Goal: Information Seeking & Learning: Compare options

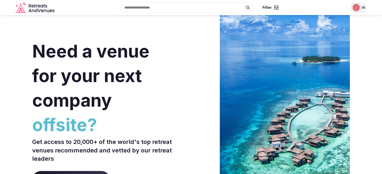
click at [357, 6] on img at bounding box center [355, 7] width 7 height 7
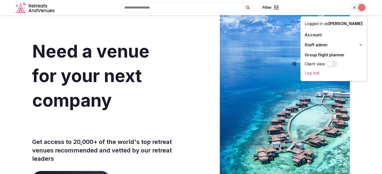
click at [312, 43] on span "Staff admin" at bounding box center [315, 45] width 23 height 6
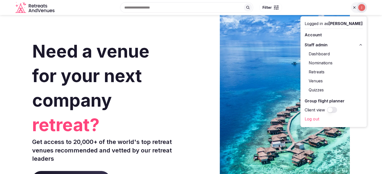
click at [311, 73] on link "Retreats" at bounding box center [333, 72] width 58 height 8
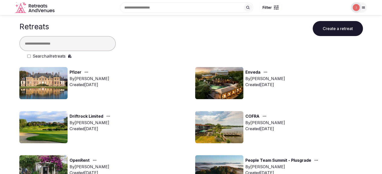
click at [72, 44] on input "text" at bounding box center [67, 43] width 96 height 15
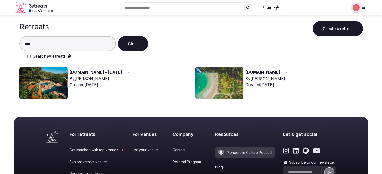
type input "****"
click at [50, 82] on img at bounding box center [43, 83] width 48 height 32
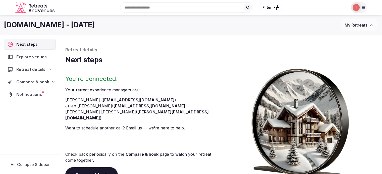
click at [29, 83] on span "Compare & book" at bounding box center [32, 82] width 33 height 6
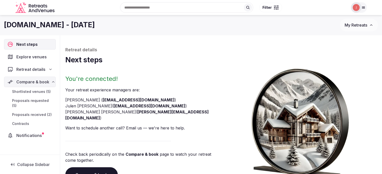
click at [29, 112] on span "Proposals received (2)" at bounding box center [32, 114] width 40 height 5
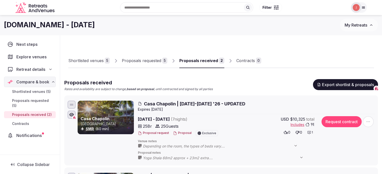
click at [355, 4] on img at bounding box center [355, 7] width 7 height 7
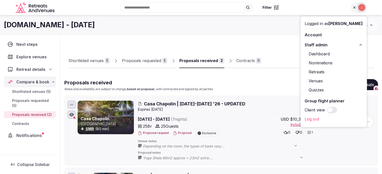
click at [327, 109] on button "Client view" at bounding box center [332, 110] width 10 height 6
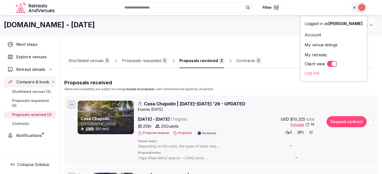
click at [251, 35] on div "moveinside.it - April 2026 My Retreats" at bounding box center [191, 25] width 382 height 20
click at [245, 40] on div "Shortlisted venues 5 Proposals requested 5 Proposals received 2 Contracts 0 Pro…" at bounding box center [220, 126] width 313 height 175
click at [85, 38] on div "Shortlisted venues 5 Proposals requested 5 Proposals received 2 Contracts 0 Pro…" at bounding box center [220, 150] width 321 height 231
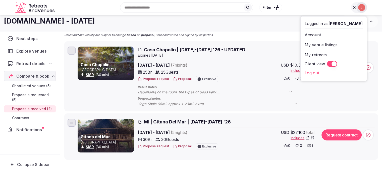
scroll to position [50, 0]
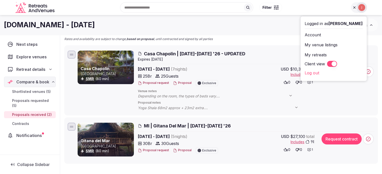
click at [252, 40] on div "Proposals received Rates and availability are subject to change, based on propo…" at bounding box center [220, 35] width 313 height 12
click at [230, 38] on div "Proposals received Rates and availability are subject to change, based on propo…" at bounding box center [220, 35] width 313 height 12
click at [354, 9] on icon at bounding box center [354, 8] width 4 height 4
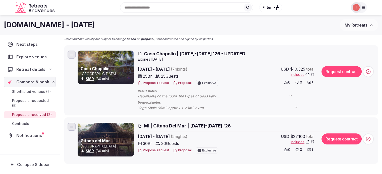
scroll to position [0, 0]
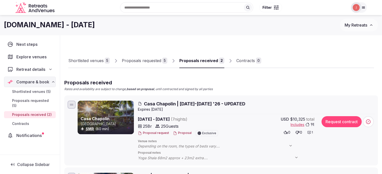
click at [153, 64] on link "Proposals requested 5" at bounding box center [144, 61] width 45 height 15
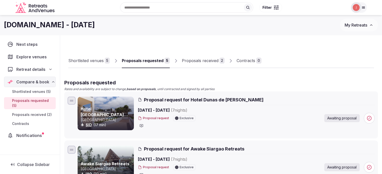
drag, startPoint x: 198, startPoint y: 65, endPoint x: 167, endPoint y: 56, distance: 31.6
click at [198, 65] on link "Proposals received 2" at bounding box center [203, 61] width 43 height 15
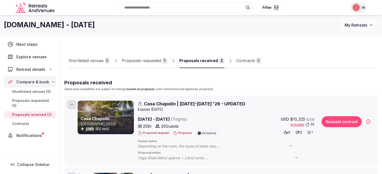
click at [140, 58] on div "Proposals requested" at bounding box center [141, 61] width 39 height 6
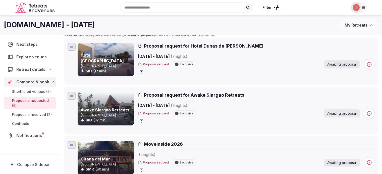
scroll to position [17, 0]
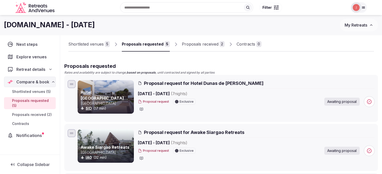
click at [191, 44] on div "Proposals received" at bounding box center [200, 44] width 37 height 6
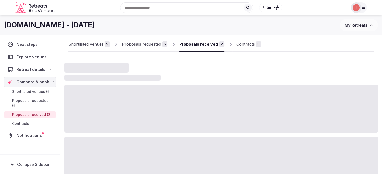
click at [94, 46] on div "Shortlisted venues" at bounding box center [85, 44] width 35 height 6
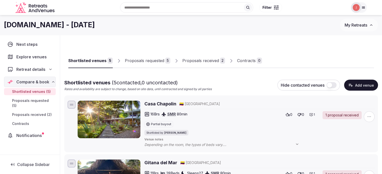
click at [198, 53] on div "Proposals received 2" at bounding box center [205, 60] width 55 height 15
click at [194, 59] on div "Proposals received" at bounding box center [200, 61] width 37 height 6
click at [191, 63] on div "Proposals received" at bounding box center [200, 61] width 37 height 6
click at [199, 66] on link "Proposals received 2" at bounding box center [203, 61] width 43 height 15
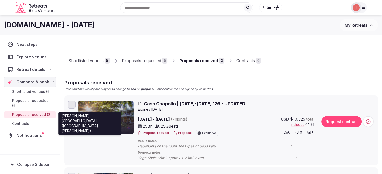
click at [88, 129] on link "SMR" at bounding box center [90, 129] width 8 height 4
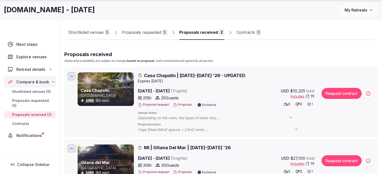
scroll to position [100, 0]
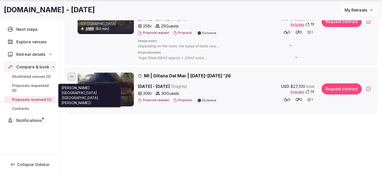
click at [88, 101] on link "SMR" at bounding box center [90, 101] width 8 height 4
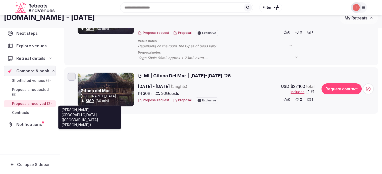
scroll to position [0, 0]
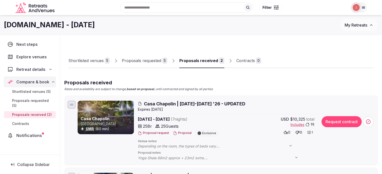
drag, startPoint x: 90, startPoint y: 57, endPoint x: 145, endPoint y: 63, distance: 54.6
click at [90, 57] on link "Shortlisted venues 5" at bounding box center [88, 61] width 41 height 15
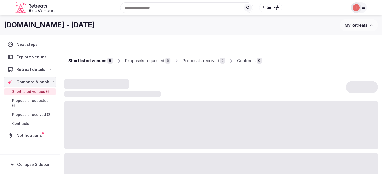
click at [148, 62] on div "Proposals requested" at bounding box center [144, 61] width 39 height 6
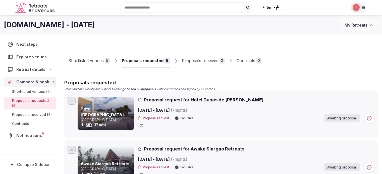
click at [351, 6] on div at bounding box center [356, 7] width 11 height 11
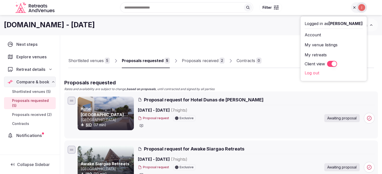
click at [327, 62] on button "Client view" at bounding box center [332, 64] width 10 height 6
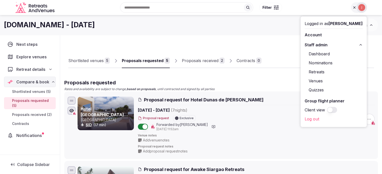
click at [144, 8] on div "Recent searches Albaton, IA 51055 Austin, TX Nashville, TN Vietnam Morocco Sear…" at bounding box center [201, 8] width 291 height 22
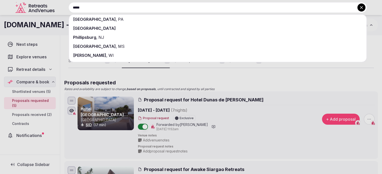
type input "*****"
click at [115, 30] on div "[GEOGRAPHIC_DATA]" at bounding box center [217, 28] width 297 height 9
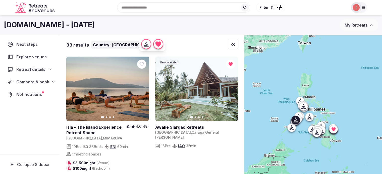
click at [142, 89] on icon "button" at bounding box center [142, 89] width 2 height 4
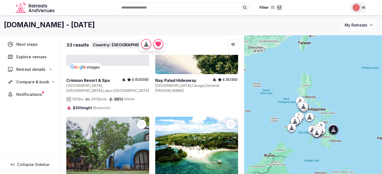
scroll to position [226, 0]
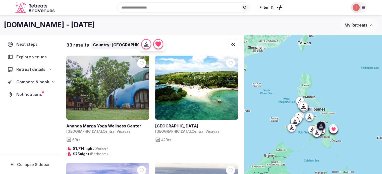
click at [101, 123] on link at bounding box center [107, 126] width 83 height 6
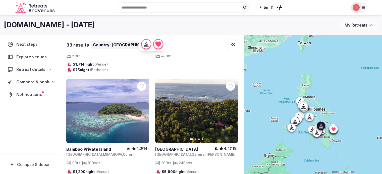
scroll to position [326, 0]
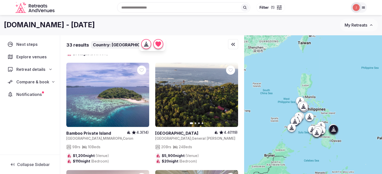
click at [232, 93] on icon "button" at bounding box center [231, 95] width 2 height 4
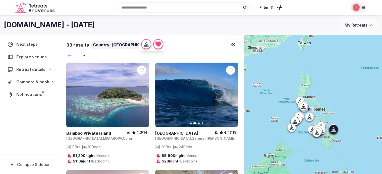
click at [169, 131] on link at bounding box center [184, 134] width 59 height 6
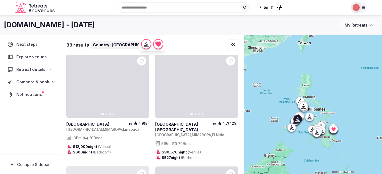
scroll to position [979, 0]
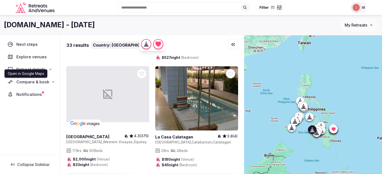
click at [91, 120] on link "images" at bounding box center [85, 124] width 32 height 8
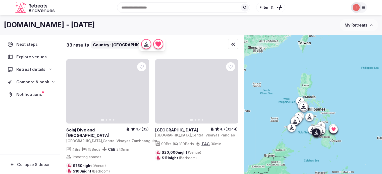
scroll to position [1205, 0]
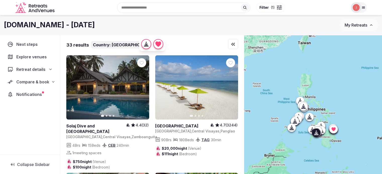
click at [142, 86] on icon "button" at bounding box center [142, 88] width 2 height 4
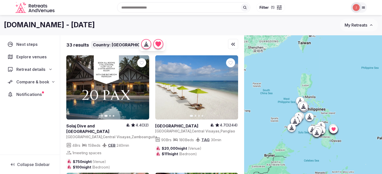
click at [0, 0] on icon at bounding box center [0, 0] width 0 height 0
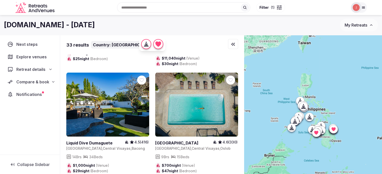
scroll to position [1405, 0]
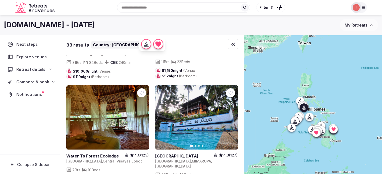
click at [230, 114] on button "Next slide" at bounding box center [231, 118] width 8 height 8
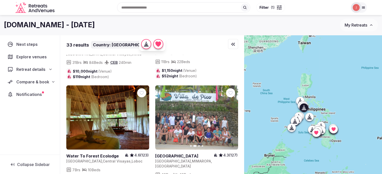
click at [230, 114] on button "Next slide" at bounding box center [231, 118] width 8 height 8
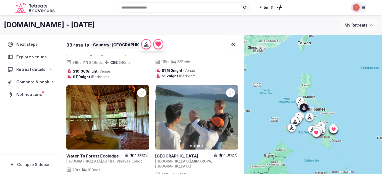
click at [230, 114] on button "Next slide" at bounding box center [231, 118] width 8 height 8
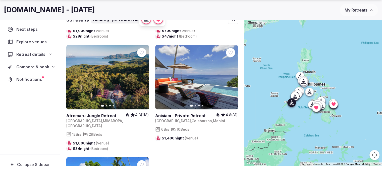
scroll to position [1615, 0]
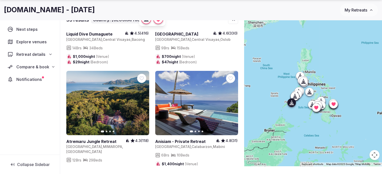
click at [142, 101] on icon "button" at bounding box center [142, 103] width 4 height 4
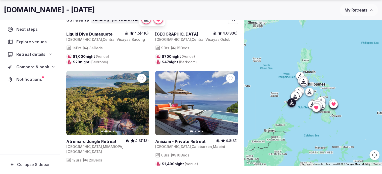
click at [142, 101] on icon "button" at bounding box center [142, 103] width 4 height 4
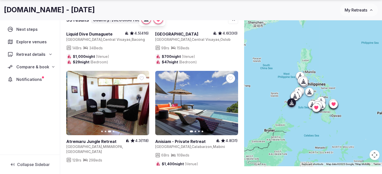
click at [142, 101] on icon "button" at bounding box center [142, 103] width 4 height 4
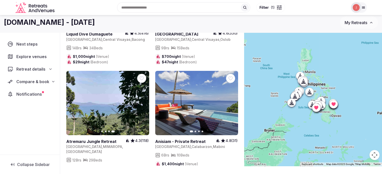
scroll to position [0, 0]
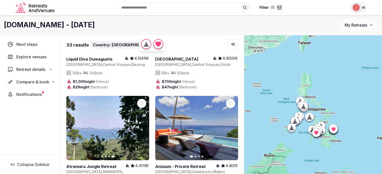
click at [28, 80] on span "Compare & book" at bounding box center [32, 82] width 33 height 6
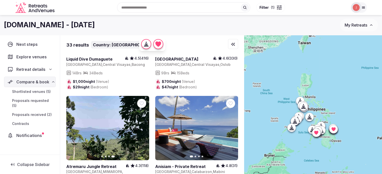
click at [26, 93] on span "Shortlisted venues (5)" at bounding box center [31, 91] width 39 height 5
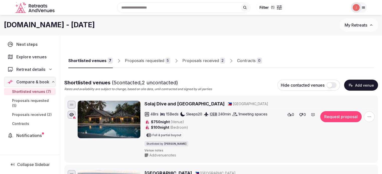
click at [164, 9] on input "text" at bounding box center [183, 7] width 133 height 11
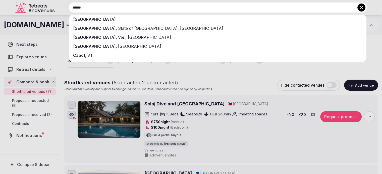
type input "******"
click at [115, 20] on div "[GEOGRAPHIC_DATA]" at bounding box center [217, 19] width 297 height 9
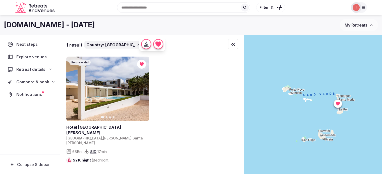
click at [39, 84] on span "Compare & book" at bounding box center [32, 82] width 33 height 6
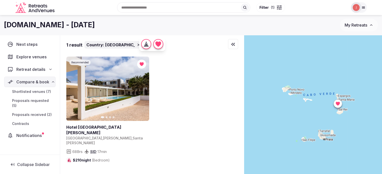
click at [27, 91] on span "Shortlisted venues (7)" at bounding box center [31, 91] width 39 height 5
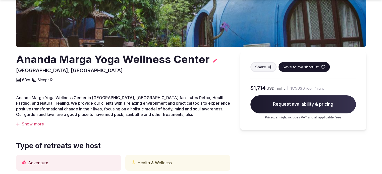
scroll to position [100, 0]
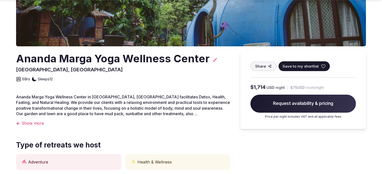
click at [38, 125] on div "Show more" at bounding box center [123, 124] width 214 height 6
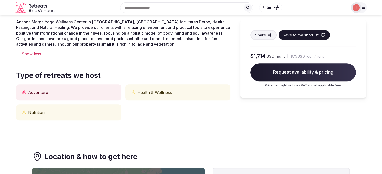
scroll to position [25, 0]
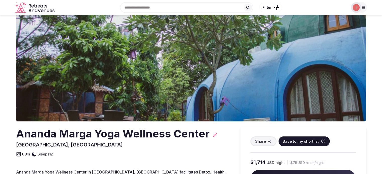
click at [81, 139] on h2 "Ananda Marga Yoga Wellness Center" at bounding box center [112, 134] width 193 height 15
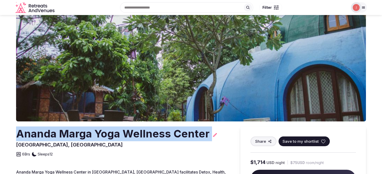
click at [81, 139] on h2 "Ananda Marga Yoga Wellness Center" at bounding box center [112, 134] width 193 height 15
copy div "Ananda Marga Yoga Wellness Center"
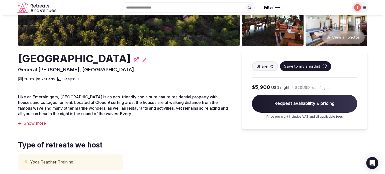
scroll to position [100, 0]
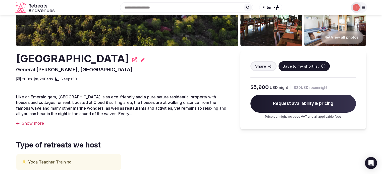
click at [58, 62] on h2 "[GEOGRAPHIC_DATA]" at bounding box center [72, 58] width 113 height 15
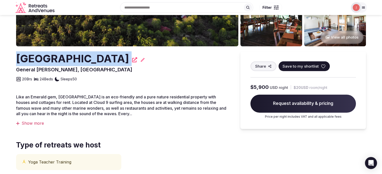
click at [58, 62] on h2 "[GEOGRAPHIC_DATA]" at bounding box center [72, 58] width 113 height 15
copy div "[GEOGRAPHIC_DATA]"
click at [307, 68] on span "Save to my shortlist" at bounding box center [300, 66] width 36 height 5
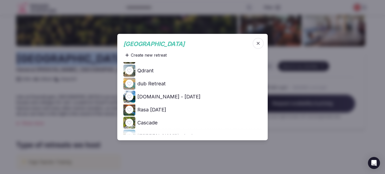
scroll to position [201, 0]
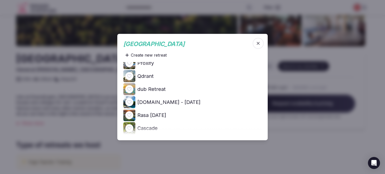
click at [0, 0] on icon at bounding box center [0, 0] width 0 height 0
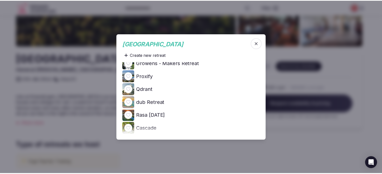
scroll to position [0, 0]
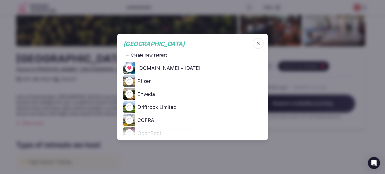
click at [298, 88] on div at bounding box center [192, 87] width 385 height 174
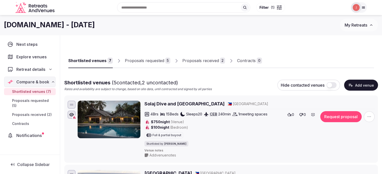
click at [200, 63] on div "Proposals received" at bounding box center [200, 61] width 37 height 6
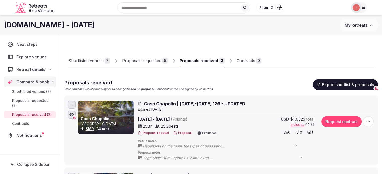
click at [136, 60] on div "Proposals requested" at bounding box center [141, 61] width 39 height 6
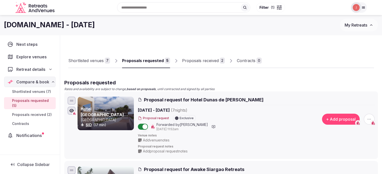
click at [76, 57] on link "Shortlisted venues 7" at bounding box center [89, 61] width 42 height 15
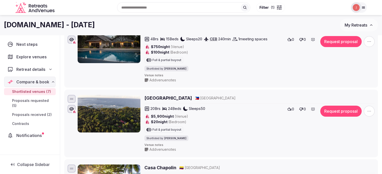
scroll to position [50, 0]
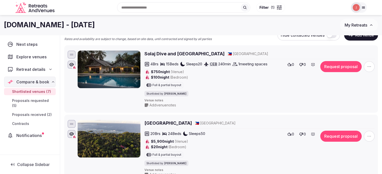
click at [167, 52] on h2 "Solaj Dive and Beach Resort" at bounding box center [184, 54] width 80 height 6
click at [158, 123] on h2 "Emerald House Village Siargao" at bounding box center [167, 123] width 47 height 6
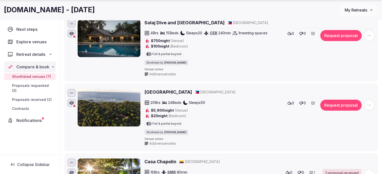
scroll to position [0, 0]
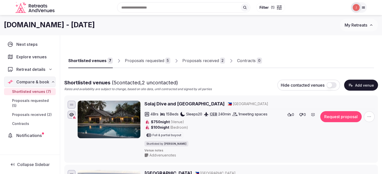
click at [201, 63] on div "Proposals received" at bounding box center [200, 61] width 37 height 6
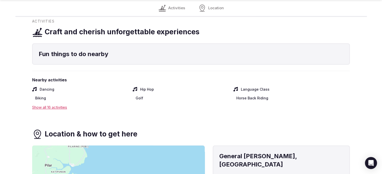
scroll to position [376, 0]
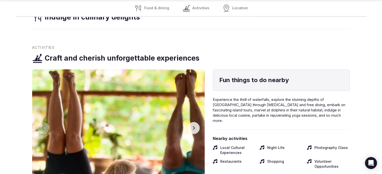
scroll to position [602, 0]
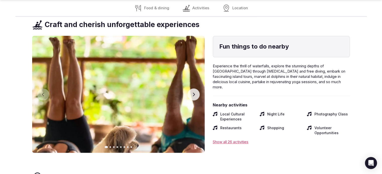
click at [192, 93] on icon "button" at bounding box center [193, 95] width 4 height 4
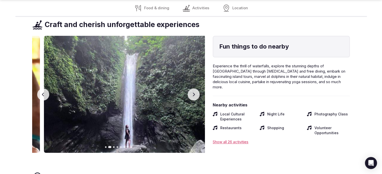
click at [192, 93] on icon "button" at bounding box center [193, 95] width 4 height 4
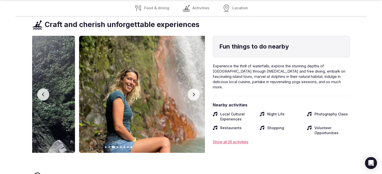
click at [192, 93] on icon "button" at bounding box center [193, 95] width 4 height 4
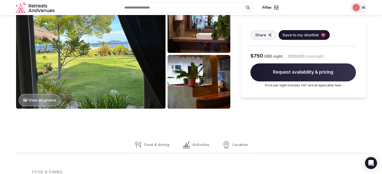
scroll to position [402, 0]
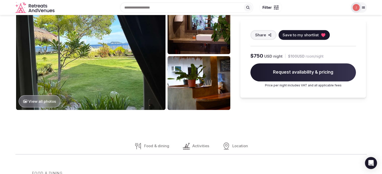
click at [153, 144] on span "Food & dining" at bounding box center [156, 146] width 25 height 5
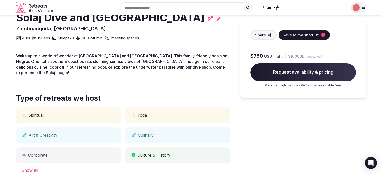
scroll to position [40, 0]
